Goal: Find specific page/section: Find specific page/section

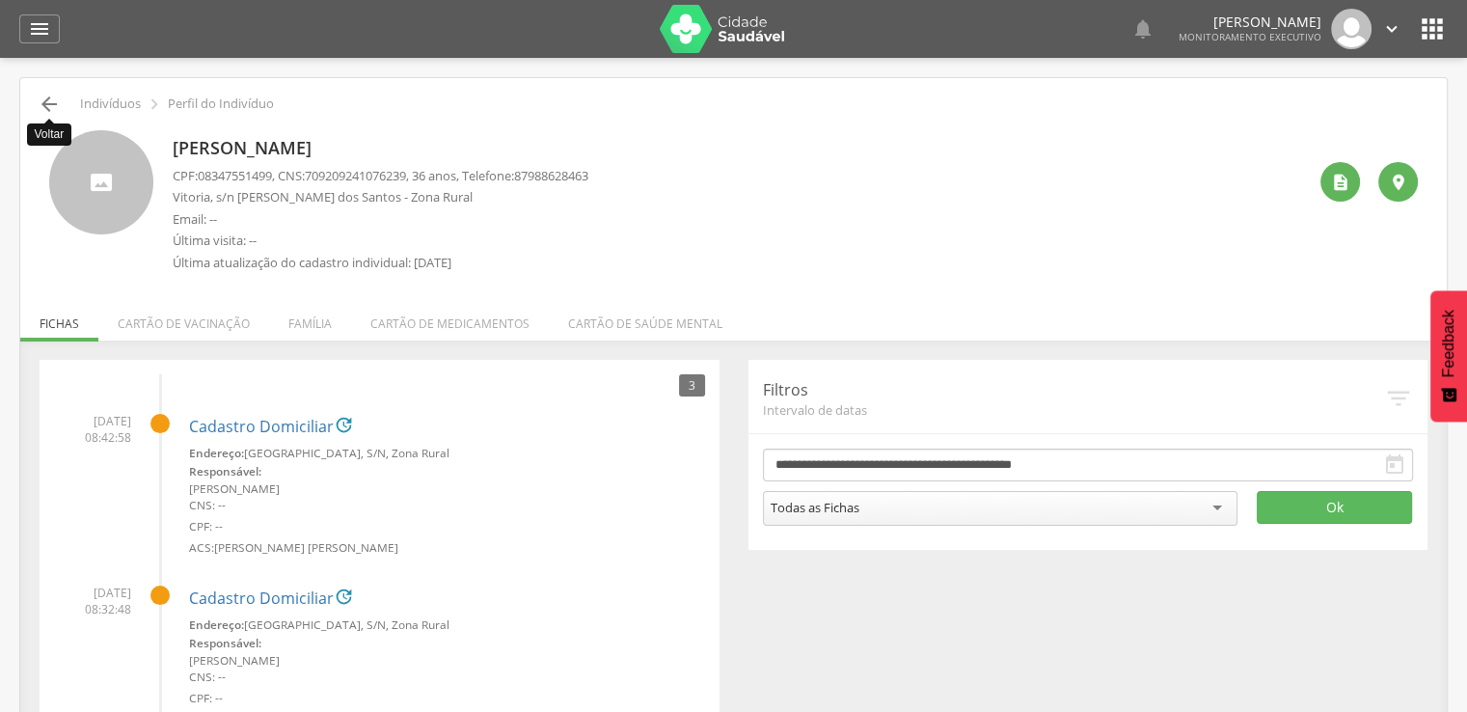
click at [47, 104] on icon "" at bounding box center [49, 104] width 23 height 23
click at [305, 325] on li "Família" at bounding box center [310, 318] width 82 height 45
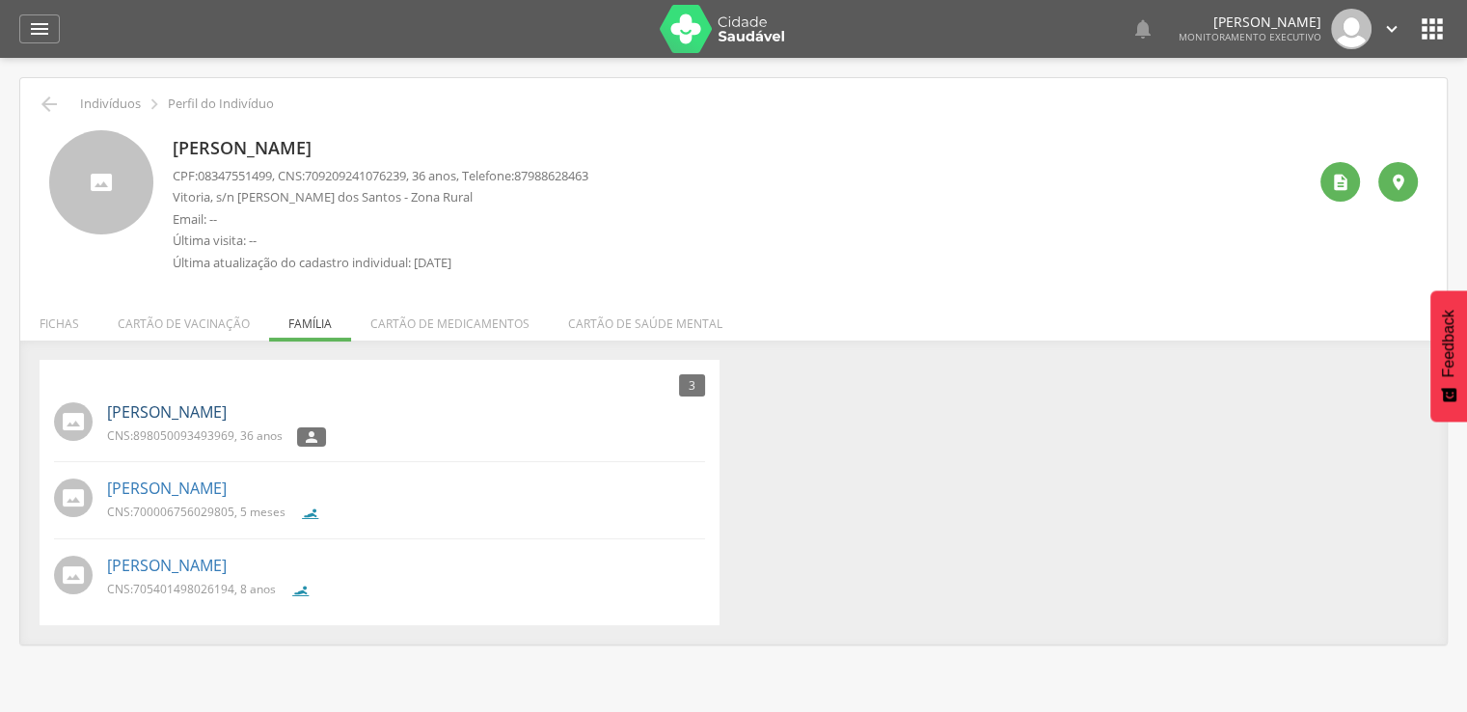
click at [208, 405] on link "[PERSON_NAME]" at bounding box center [167, 412] width 120 height 22
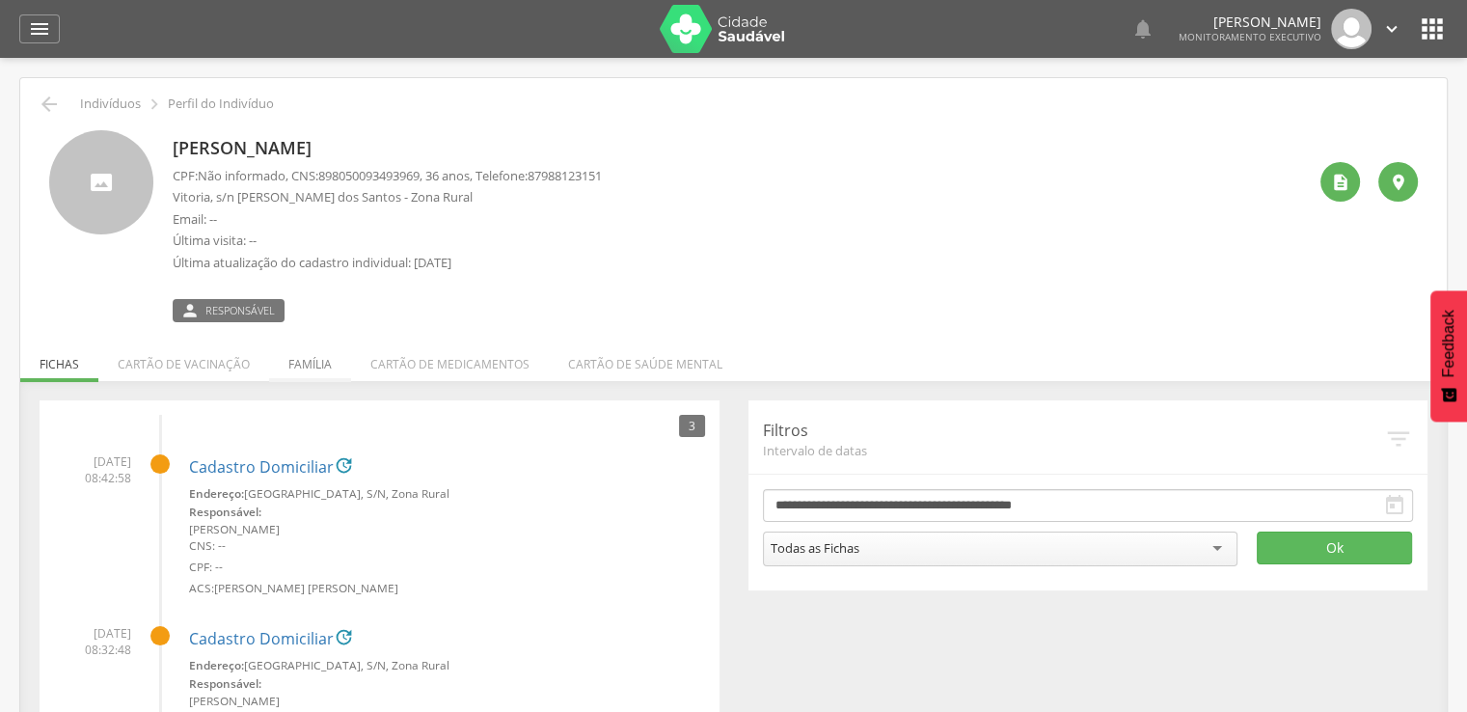
click at [302, 360] on li "Família" at bounding box center [310, 359] width 82 height 45
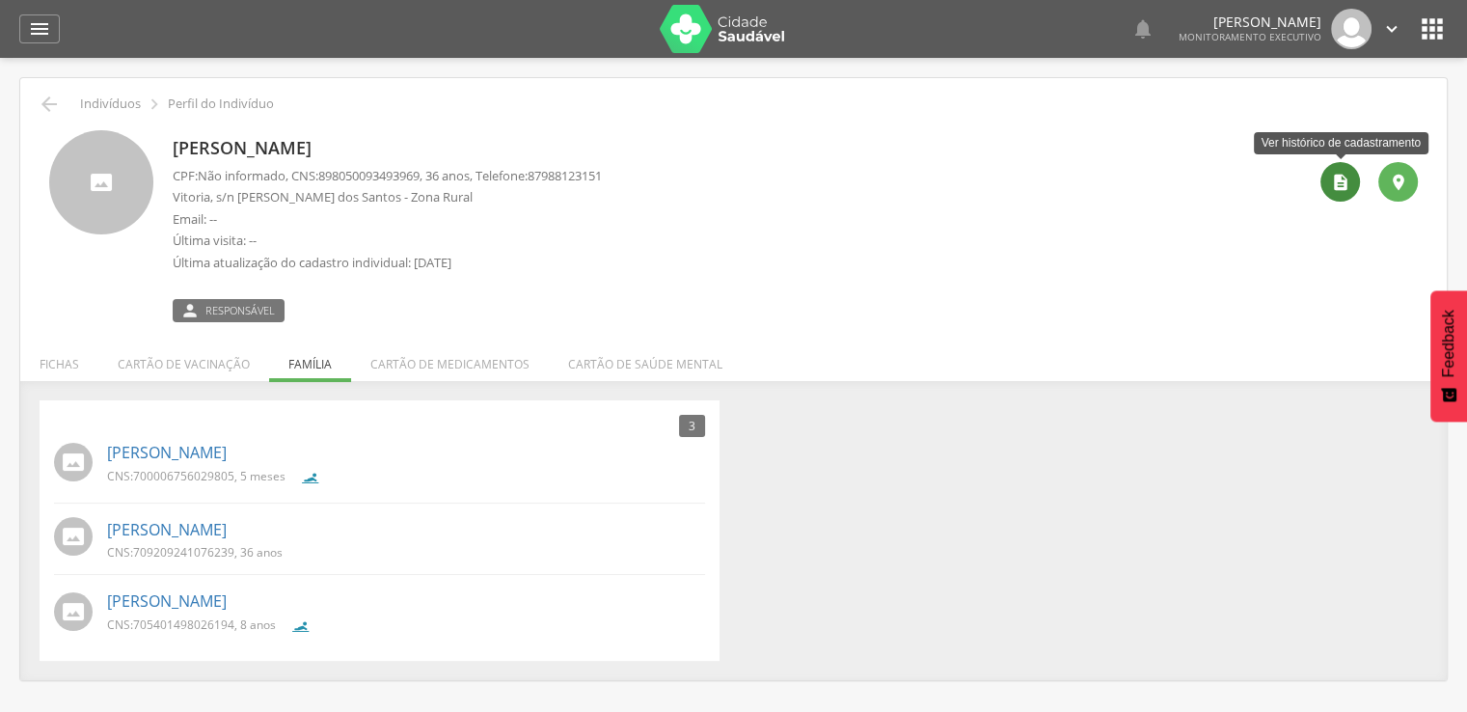
click at [1338, 182] on icon "" at bounding box center [1340, 182] width 19 height 19
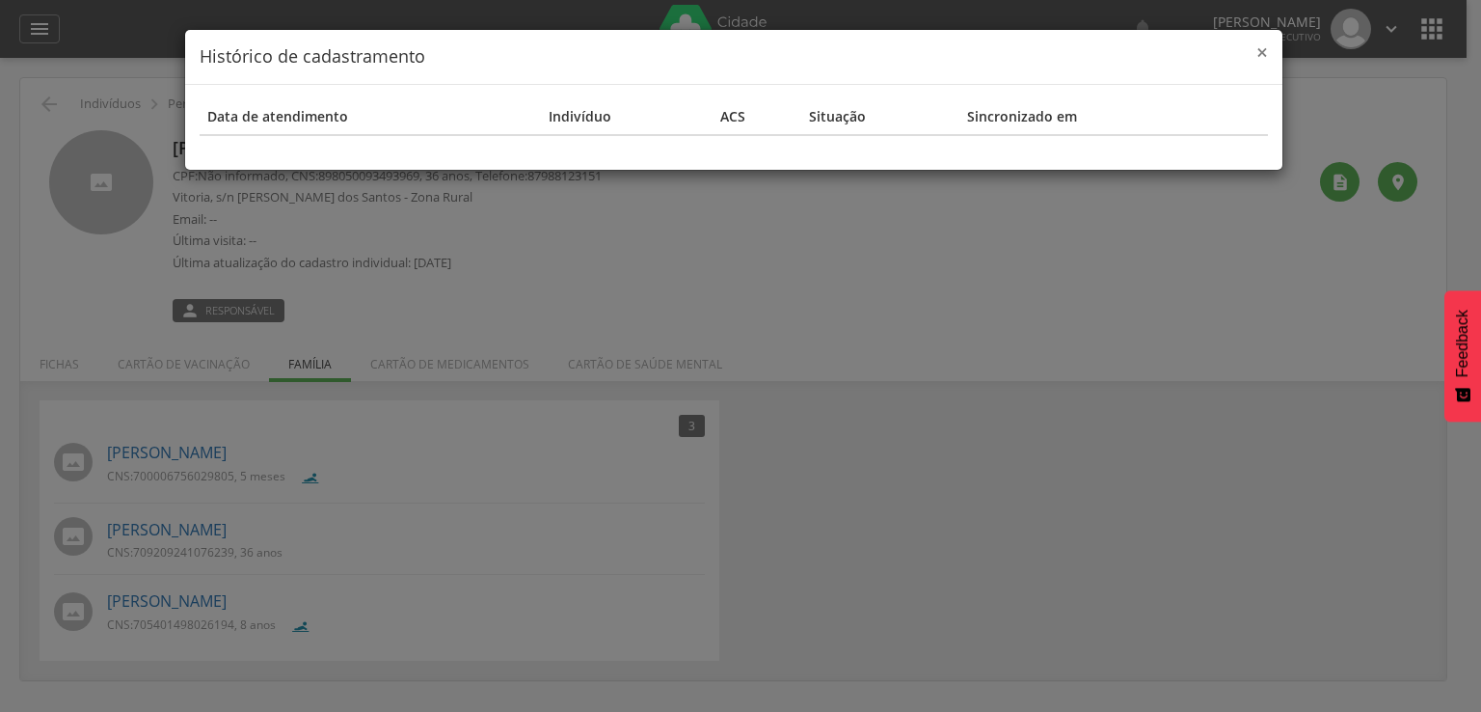
click at [1257, 54] on span "×" at bounding box center [1262, 52] width 12 height 27
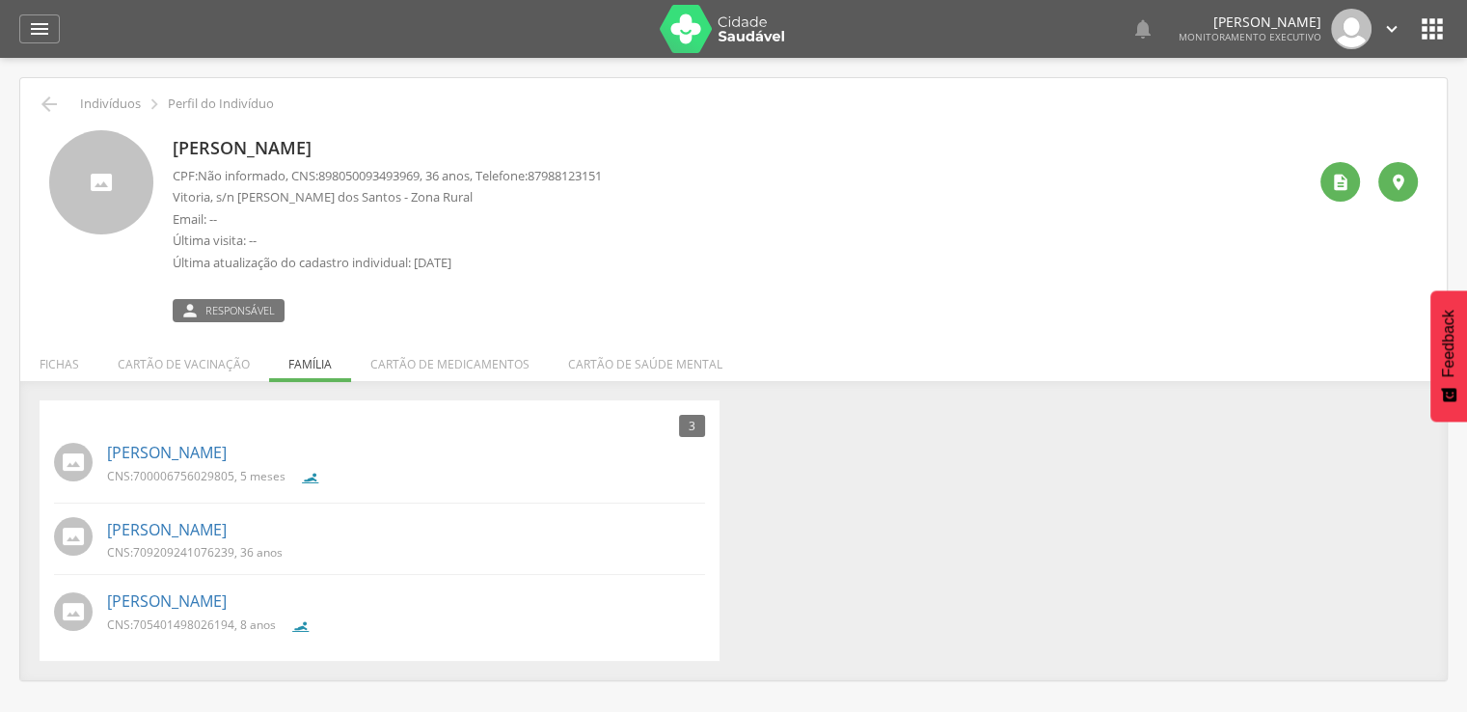
click at [1434, 26] on icon "" at bounding box center [1432, 29] width 31 height 31
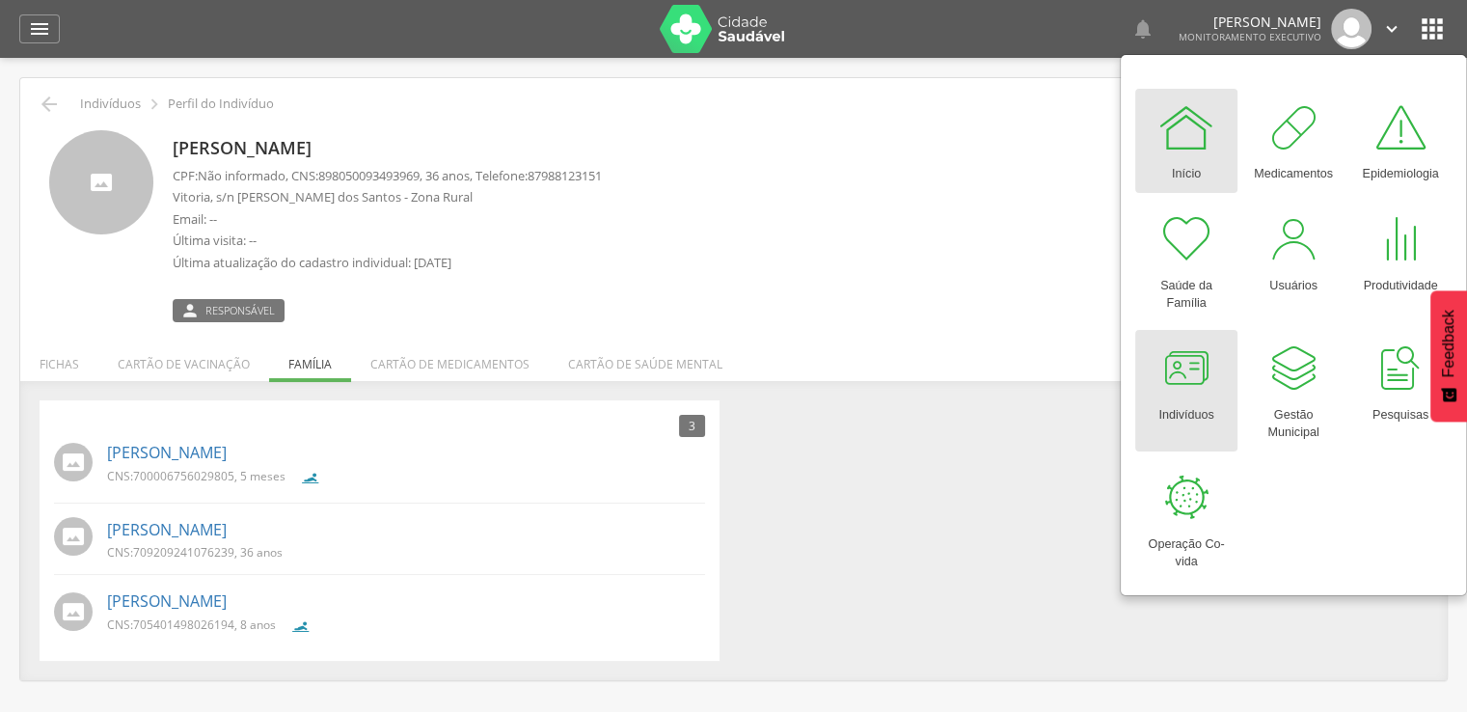
click at [1181, 398] on div "Indivíduos" at bounding box center [1185, 410] width 55 height 27
